Goal: Entertainment & Leisure: Consume media (video, audio)

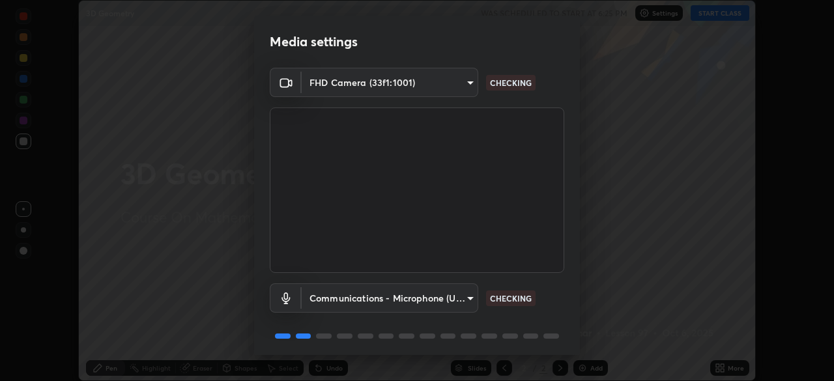
scroll to position [46, 0]
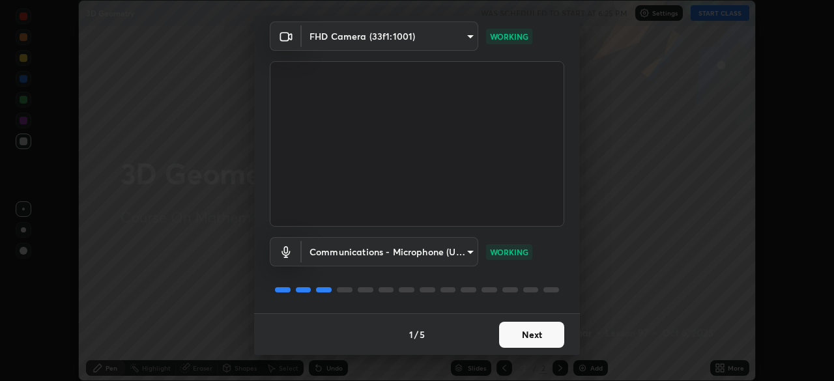
click at [533, 334] on button "Next" at bounding box center [531, 335] width 65 height 26
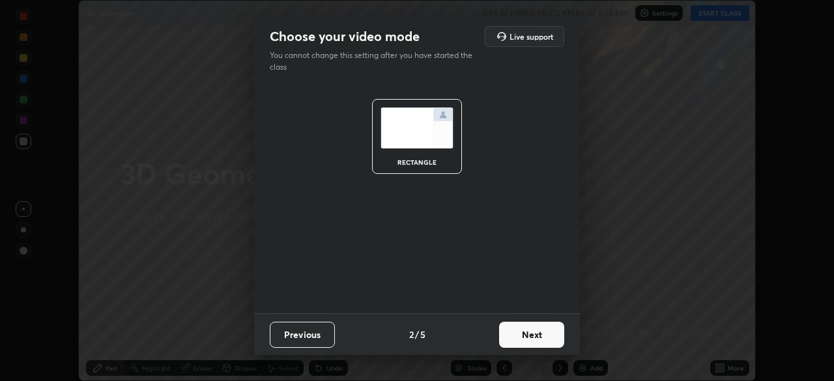
scroll to position [0, 0]
click at [535, 336] on button "Next" at bounding box center [531, 335] width 65 height 26
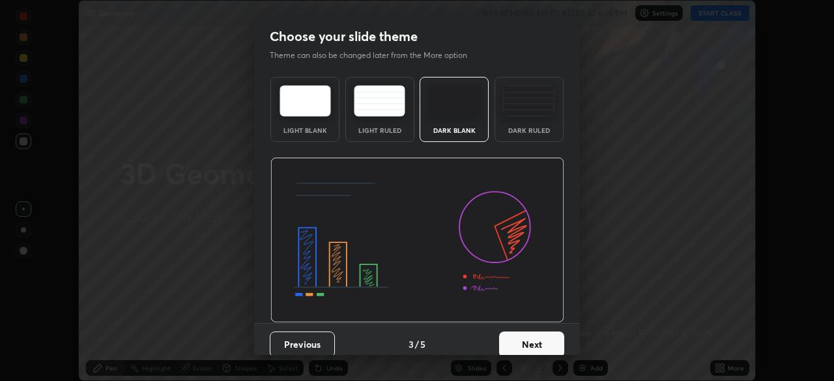
click at [537, 334] on button "Next" at bounding box center [531, 345] width 65 height 26
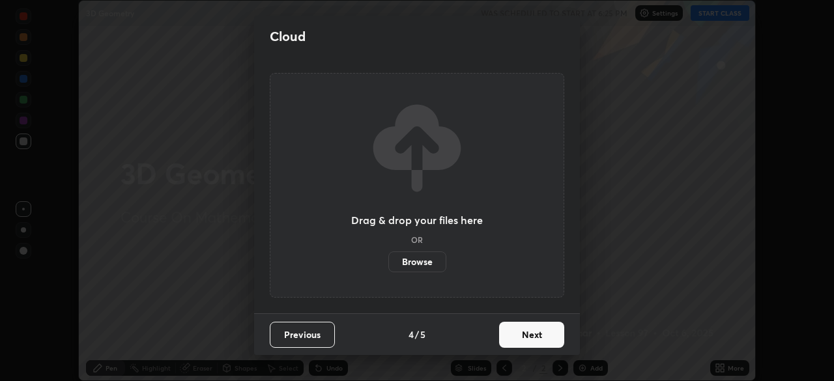
click at [535, 332] on button "Next" at bounding box center [531, 335] width 65 height 26
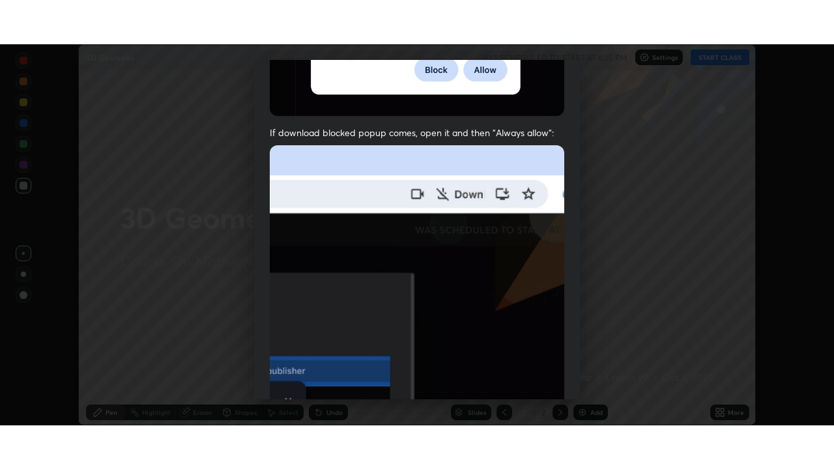
scroll to position [312, 0]
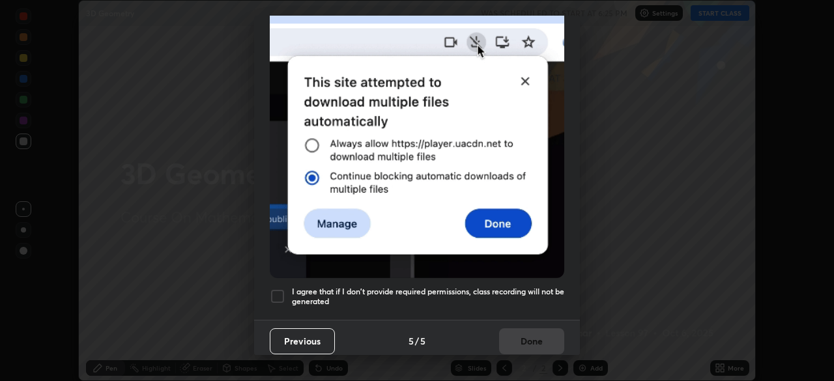
click at [278, 289] on div at bounding box center [278, 297] width 16 height 16
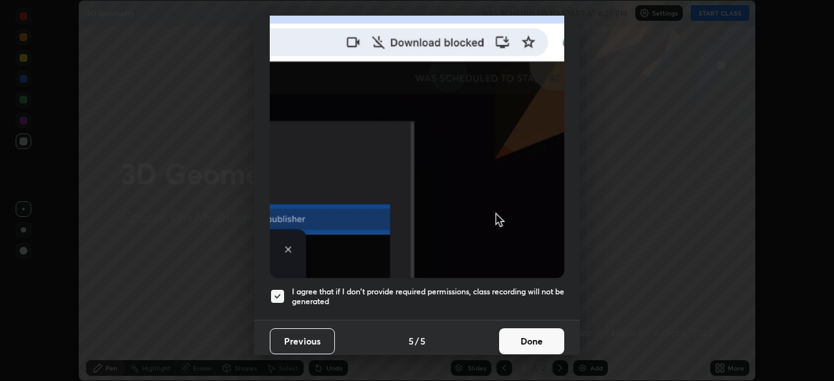
click at [538, 343] on button "Done" at bounding box center [531, 342] width 65 height 26
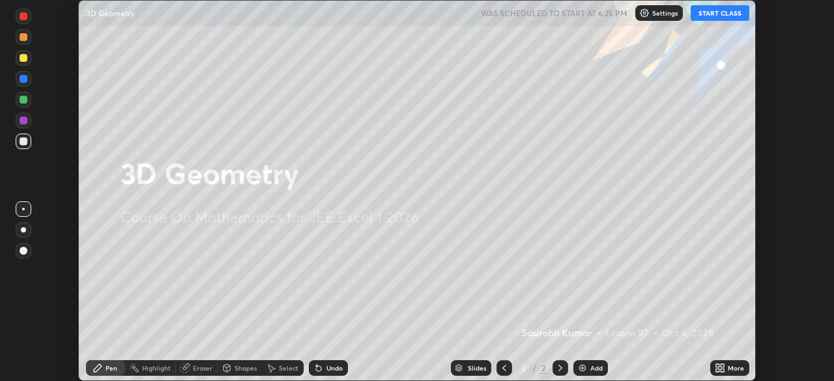
click at [722, 370] on icon at bounding box center [722, 370] width 3 height 3
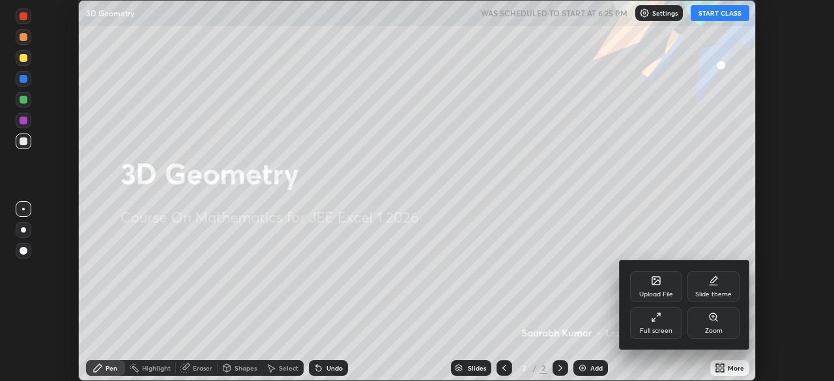
click at [656, 320] on icon at bounding box center [656, 317] width 10 height 10
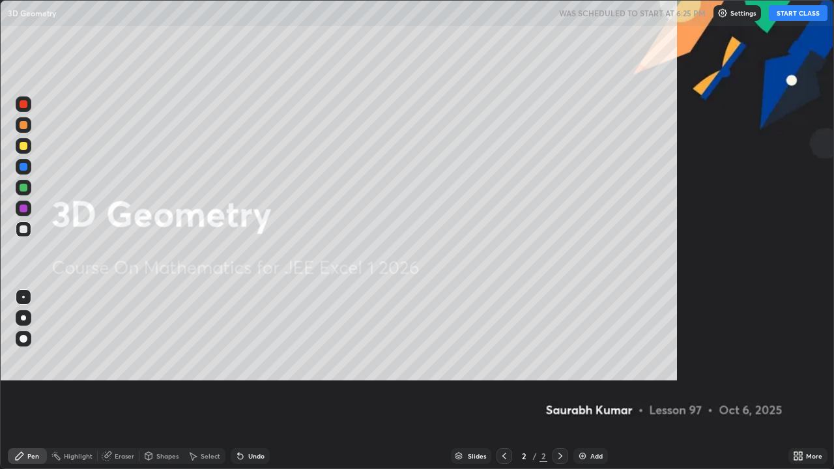
scroll to position [469, 834]
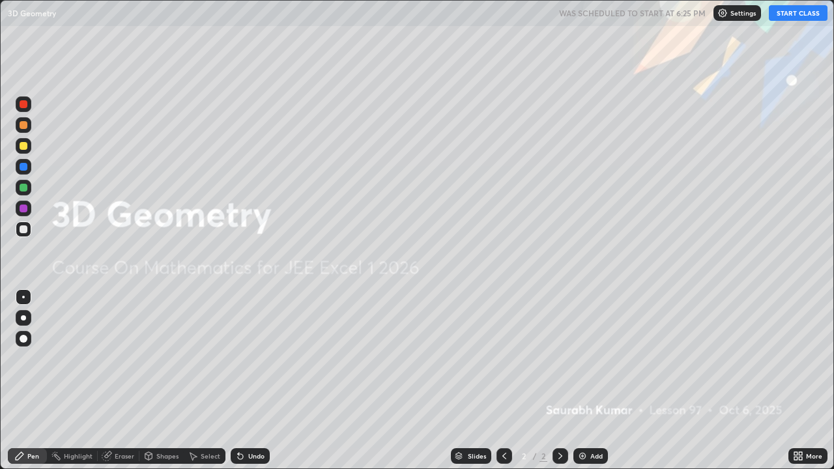
click at [792, 18] on button "START CLASS" at bounding box center [798, 13] width 59 height 16
click at [583, 381] on img at bounding box center [583, 456] width 10 height 10
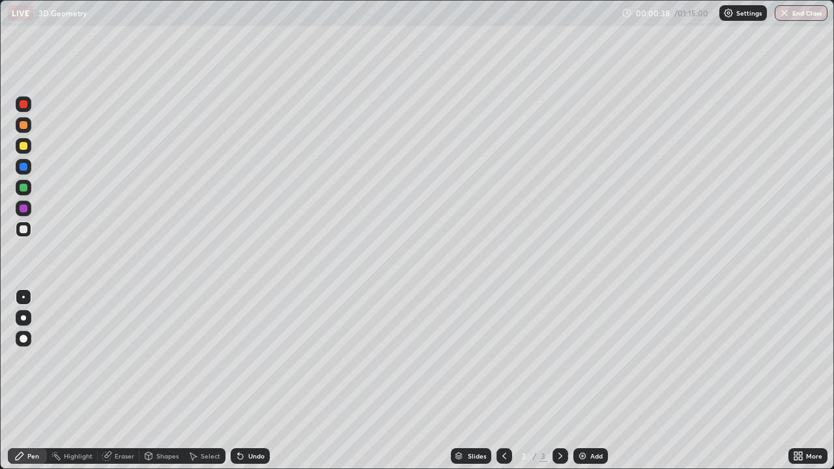
click at [125, 381] on div "Eraser" at bounding box center [125, 456] width 20 height 7
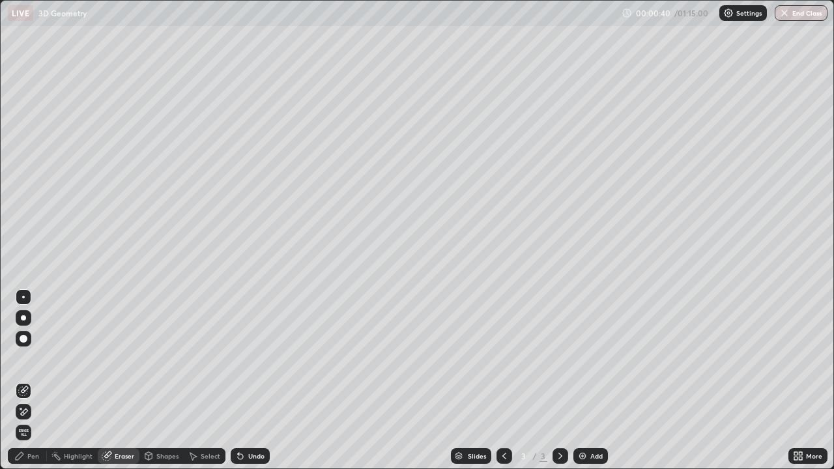
click at [33, 381] on div "Pen" at bounding box center [33, 456] width 12 height 7
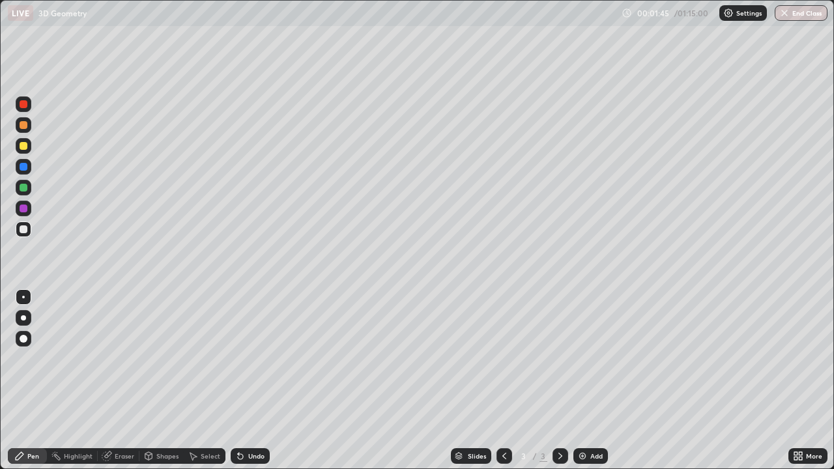
click at [243, 381] on icon at bounding box center [240, 456] width 10 height 10
click at [244, 381] on div "Undo" at bounding box center [250, 457] width 39 height 16
click at [248, 381] on div "Undo" at bounding box center [256, 456] width 16 height 7
click at [579, 381] on img at bounding box center [583, 456] width 10 height 10
click at [585, 381] on img at bounding box center [583, 456] width 10 height 10
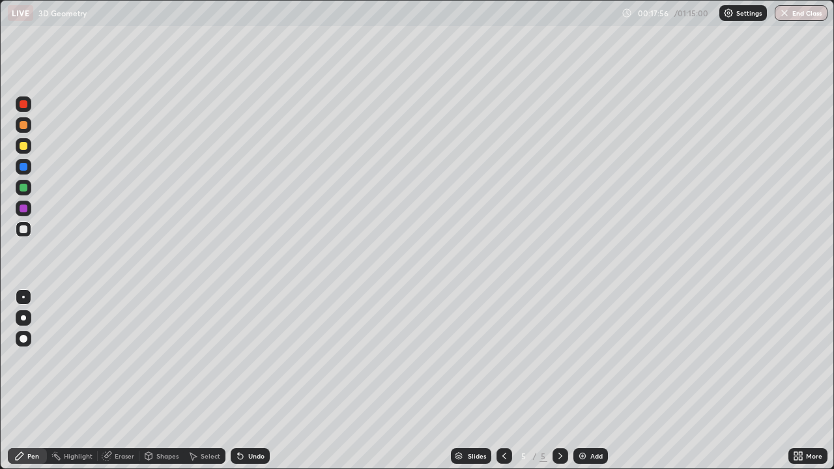
click at [121, 381] on div "Eraser" at bounding box center [125, 456] width 20 height 7
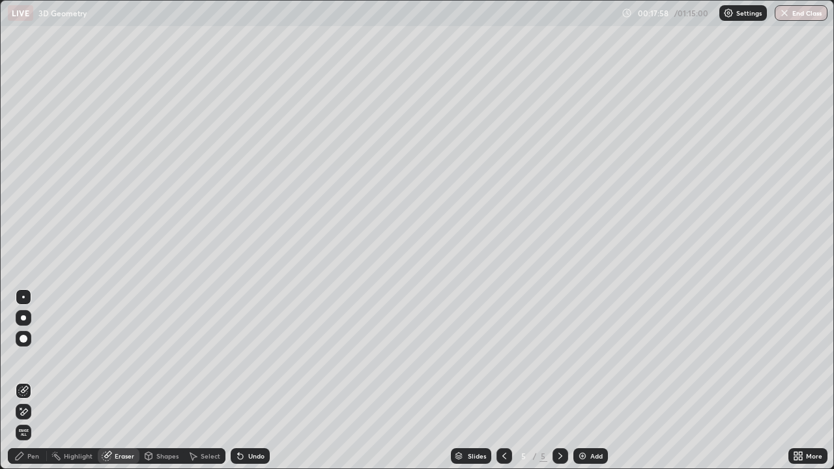
click at [33, 381] on div "Pen" at bounding box center [33, 456] width 12 height 7
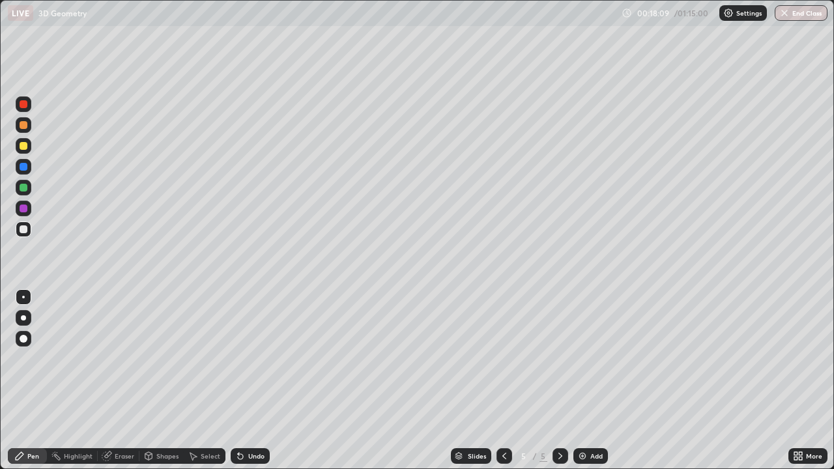
click at [238, 381] on icon at bounding box center [240, 456] width 5 height 5
click at [580, 381] on img at bounding box center [583, 456] width 10 height 10
click at [585, 381] on img at bounding box center [583, 456] width 10 height 10
click at [581, 381] on img at bounding box center [583, 456] width 10 height 10
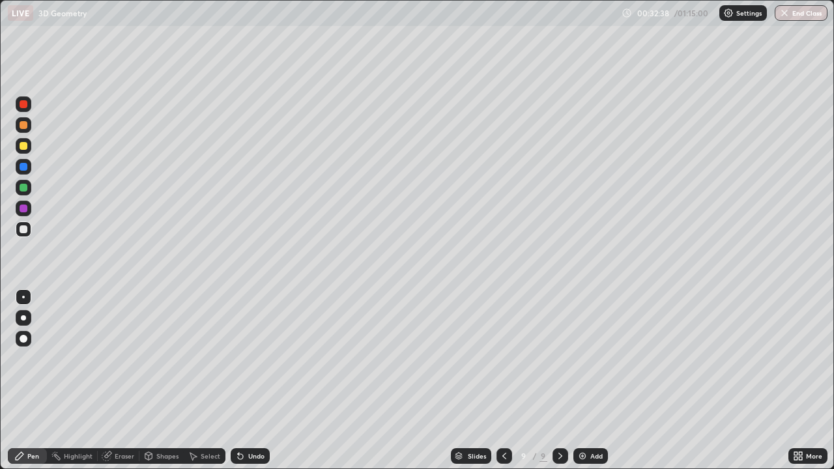
click at [503, 381] on icon at bounding box center [504, 456] width 10 height 10
click at [502, 381] on icon at bounding box center [504, 456] width 10 height 10
click at [559, 381] on icon at bounding box center [560, 456] width 10 height 10
click at [580, 381] on img at bounding box center [583, 456] width 10 height 10
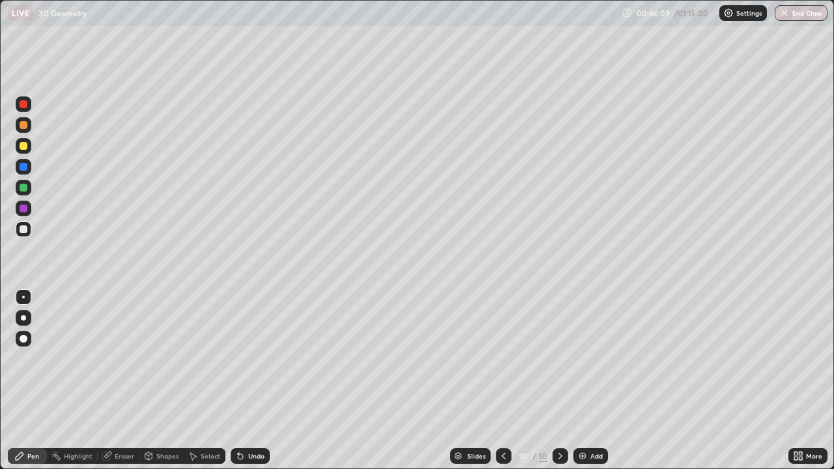
click at [586, 381] on img at bounding box center [583, 456] width 10 height 10
click at [579, 381] on img at bounding box center [583, 456] width 10 height 10
click at [582, 381] on img at bounding box center [583, 456] width 10 height 10
click at [119, 381] on div "Eraser" at bounding box center [125, 456] width 20 height 7
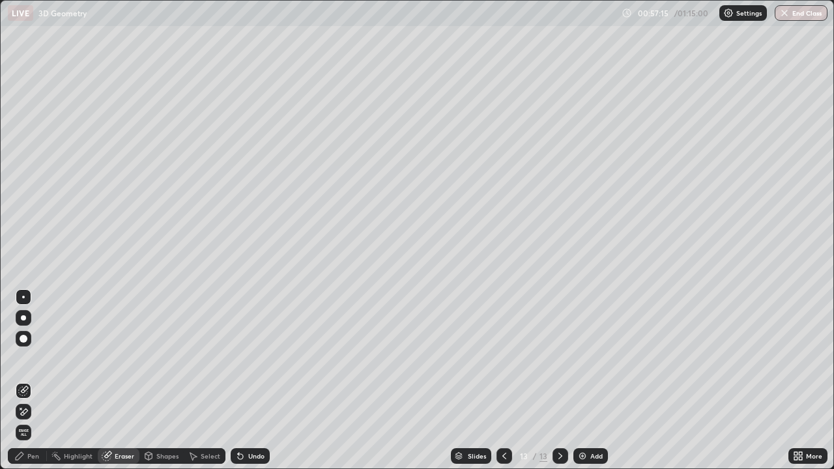
click at [29, 381] on div "Pen" at bounding box center [33, 456] width 12 height 7
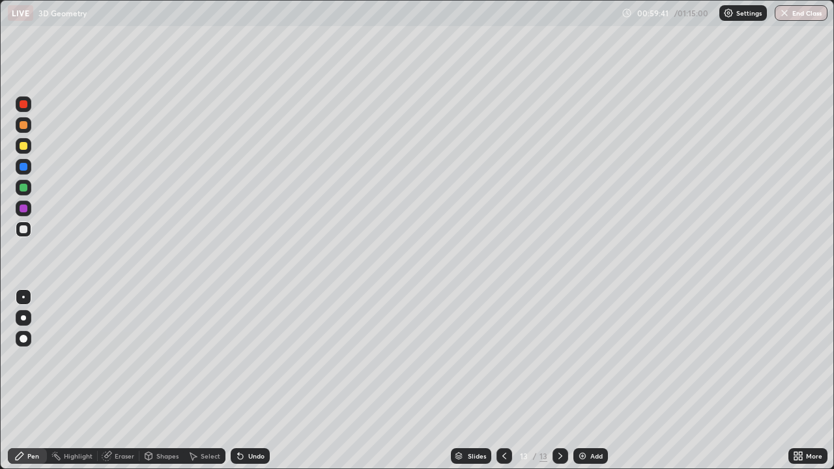
click at [585, 381] on img at bounding box center [583, 456] width 10 height 10
click at [123, 381] on div "Eraser" at bounding box center [119, 457] width 42 height 16
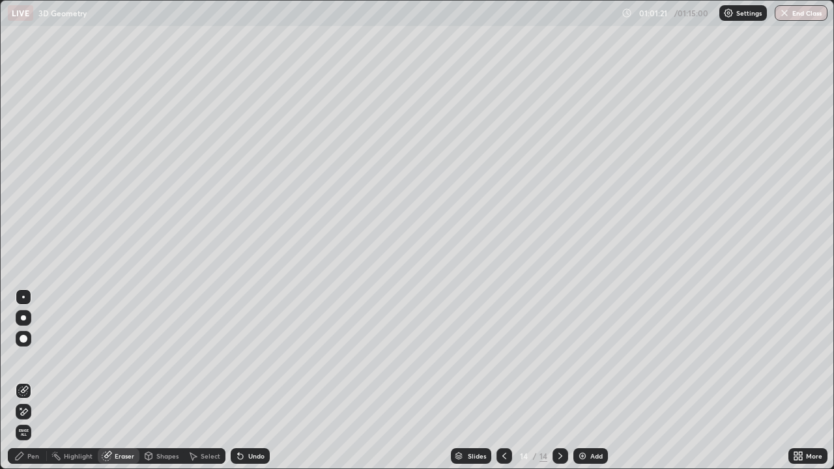
click at [33, 381] on div "Pen" at bounding box center [33, 456] width 12 height 7
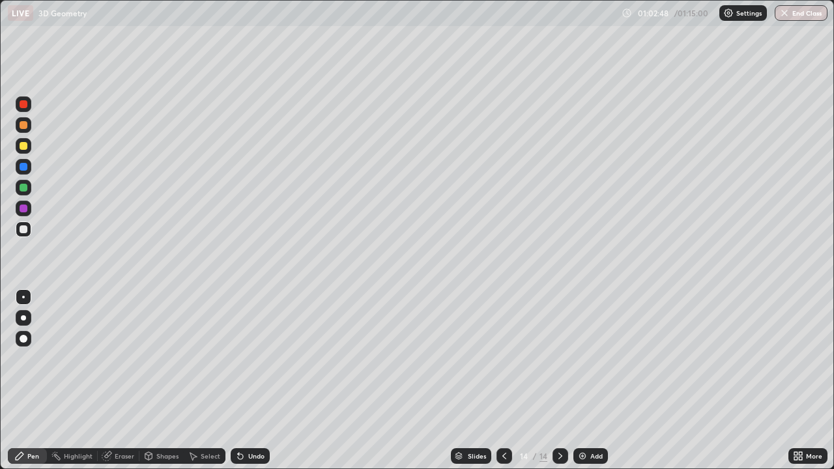
click at [585, 381] on img at bounding box center [583, 456] width 10 height 10
click at [241, 381] on icon at bounding box center [240, 456] width 10 height 10
click at [585, 381] on img at bounding box center [583, 456] width 10 height 10
click at [785, 18] on img "button" at bounding box center [785, 13] width 10 height 10
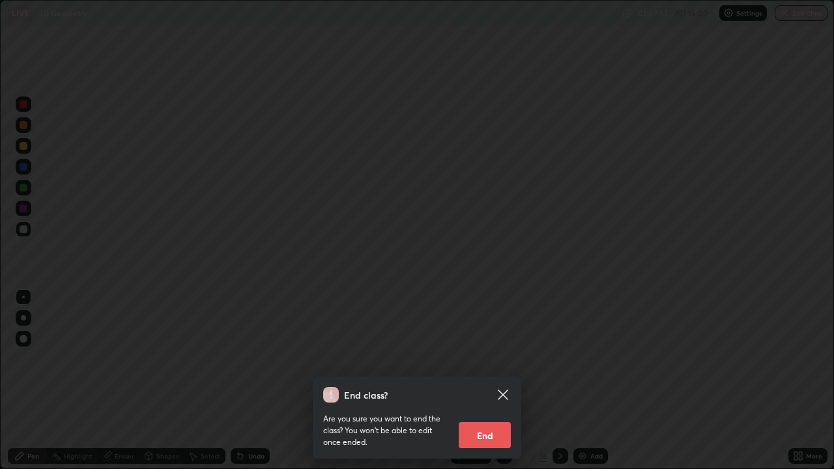
click at [488, 381] on button "End" at bounding box center [485, 435] width 52 height 26
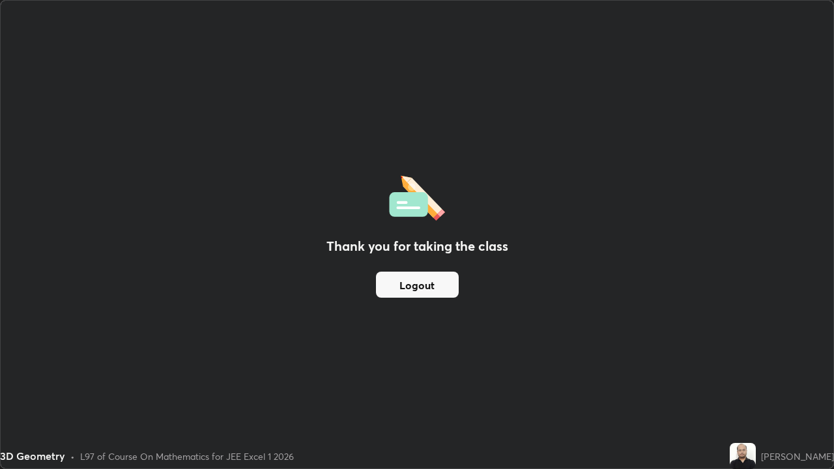
click at [484, 381] on div "Thank you for taking the class Logout" at bounding box center [417, 235] width 833 height 468
click at [430, 287] on button "Logout" at bounding box center [417, 285] width 83 height 26
click at [427, 286] on button "Logout" at bounding box center [417, 285] width 83 height 26
click at [430, 284] on button "Logout" at bounding box center [417, 285] width 83 height 26
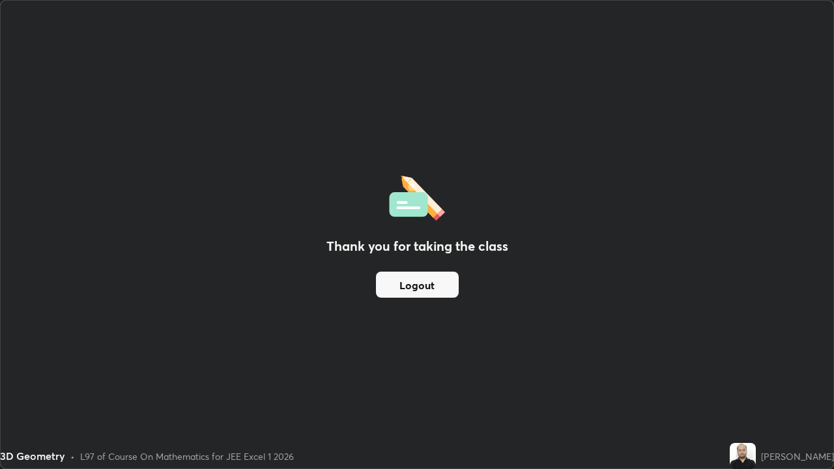
click at [435, 280] on button "Logout" at bounding box center [417, 285] width 83 height 26
click at [71, 273] on div "Thank you for taking the class Logout" at bounding box center [417, 235] width 833 height 468
click at [68, 275] on div "Thank you for taking the class Logout" at bounding box center [417, 235] width 833 height 468
click at [67, 236] on div "Thank you for taking the class Logout" at bounding box center [417, 235] width 833 height 468
click at [80, 226] on div "Thank you for taking the class Logout" at bounding box center [417, 235] width 833 height 468
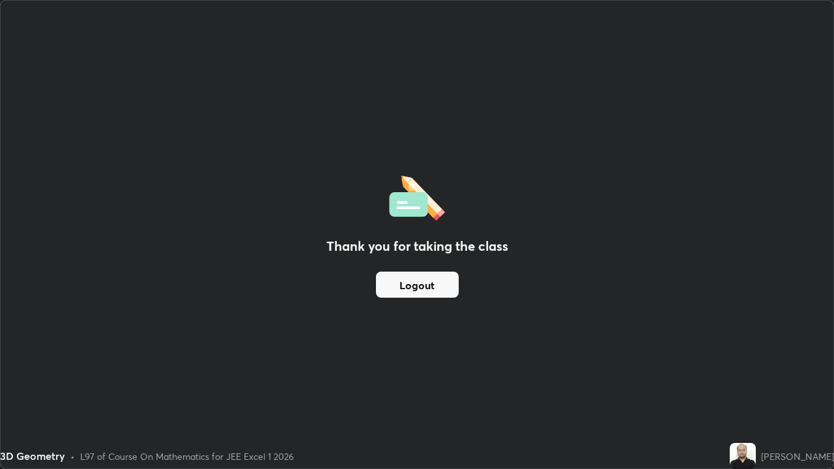
click at [94, 228] on div "Thank you for taking the class Logout" at bounding box center [417, 235] width 833 height 468
click at [106, 243] on div "Thank you for taking the class Logout" at bounding box center [417, 235] width 833 height 468
click at [98, 205] on div "Thank you for taking the class Logout" at bounding box center [417, 235] width 833 height 468
click at [95, 315] on div "Thank you for taking the class Logout" at bounding box center [417, 235] width 833 height 468
click at [61, 287] on div "Thank you for taking the class Logout" at bounding box center [417, 235] width 833 height 468
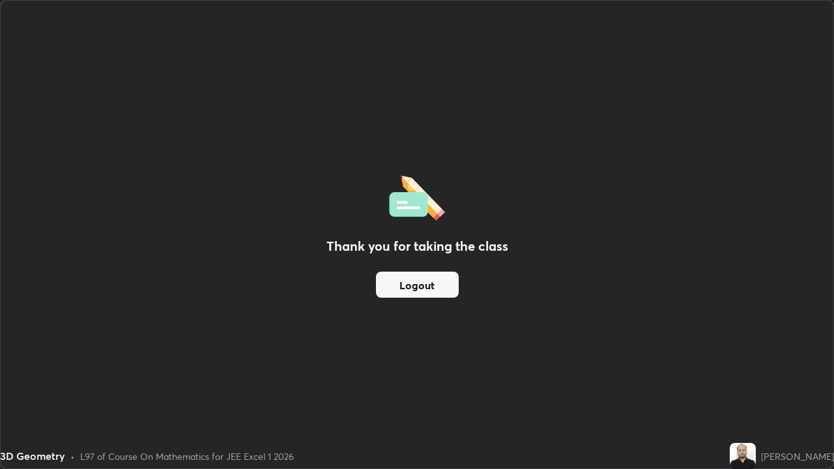
click at [59, 211] on div "Thank you for taking the class Logout" at bounding box center [417, 235] width 833 height 468
click at [59, 192] on div "Thank you for taking the class Logout" at bounding box center [417, 235] width 833 height 468
click at [93, 184] on div "Thank you for taking the class Logout" at bounding box center [417, 235] width 833 height 468
click at [125, 189] on div "Thank you for taking the class Logout" at bounding box center [417, 235] width 833 height 468
click at [143, 203] on div "Thank you for taking the class Logout" at bounding box center [417, 235] width 833 height 468
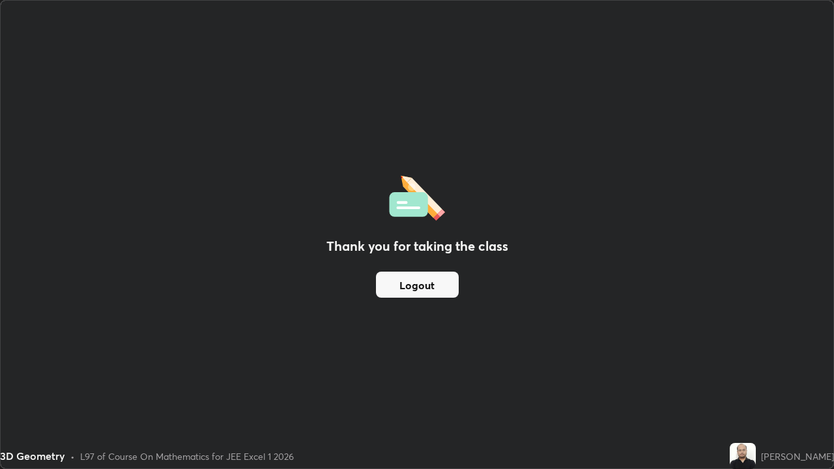
click at [153, 239] on div "Thank you for taking the class Logout" at bounding box center [417, 235] width 833 height 468
click at [151, 286] on div "Thank you for taking the class Logout" at bounding box center [417, 235] width 833 height 468
click at [740, 310] on div "Thank you for taking the class Logout" at bounding box center [417, 235] width 833 height 468
